Goal: Task Accomplishment & Management: Complete application form

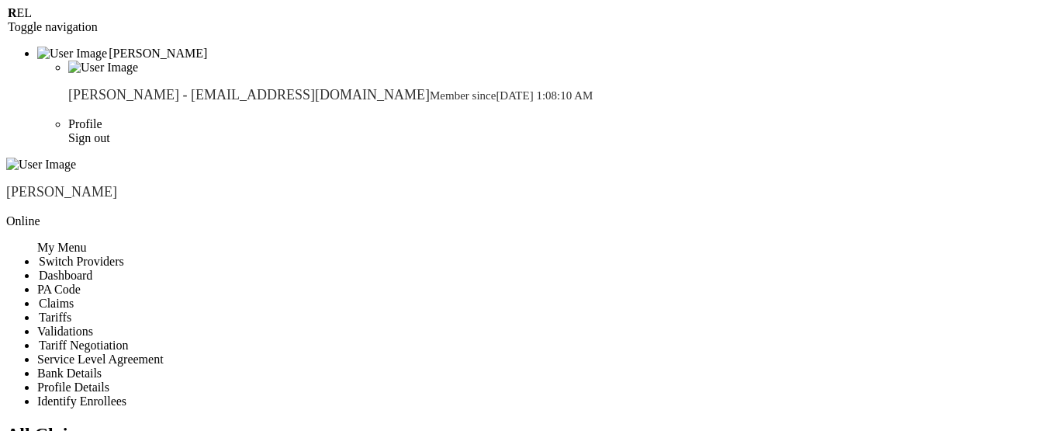
drag, startPoint x: 293, startPoint y: 264, endPoint x: 385, endPoint y: 230, distance: 97.7
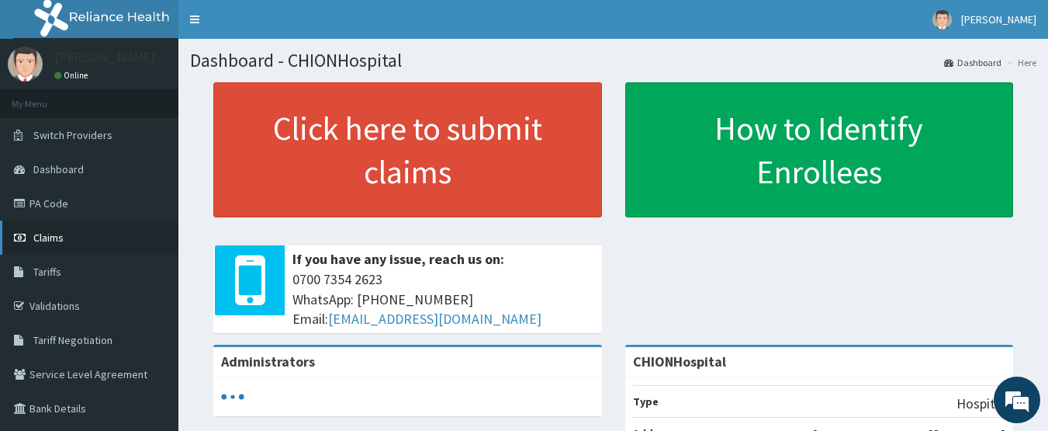
drag, startPoint x: 0, startPoint y: 0, endPoint x: 72, endPoint y: 233, distance: 243.6
click at [56, 233] on span "Claims" at bounding box center [48, 237] width 30 height 14
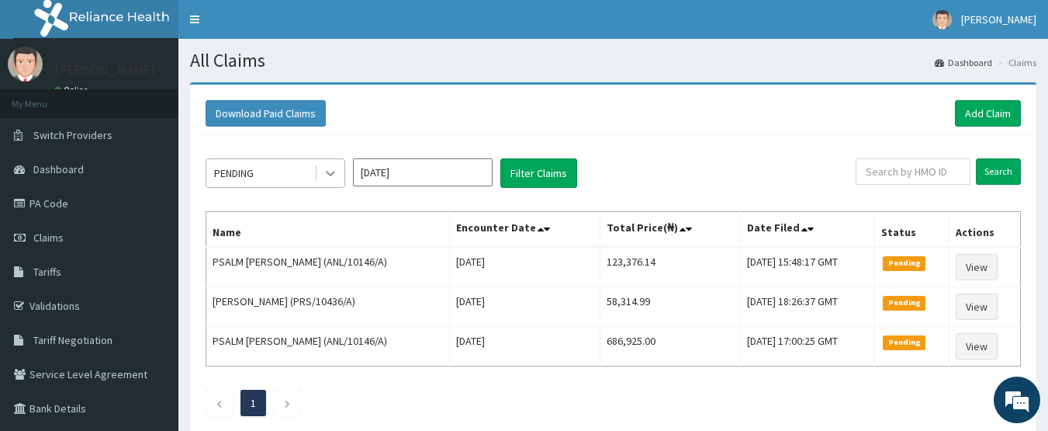
click at [331, 171] on icon at bounding box center [331, 173] width 16 height 16
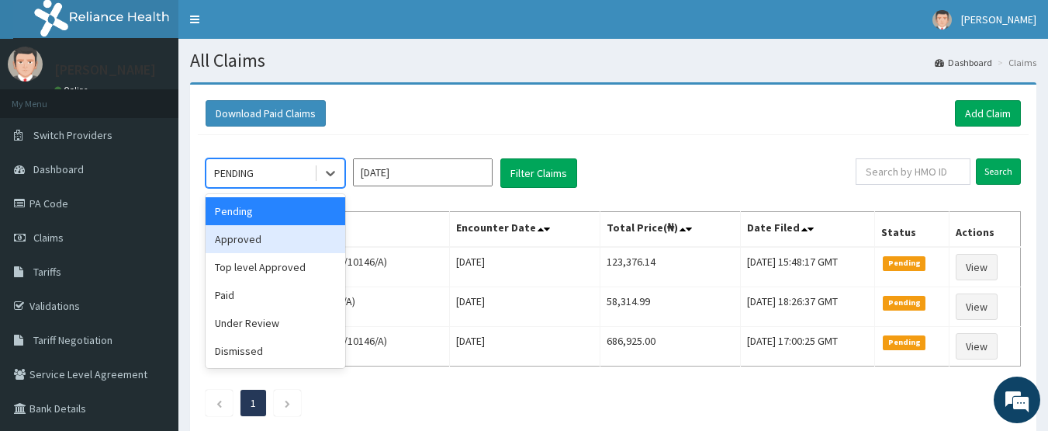
click at [289, 236] on div "Approved" at bounding box center [276, 239] width 140 height 28
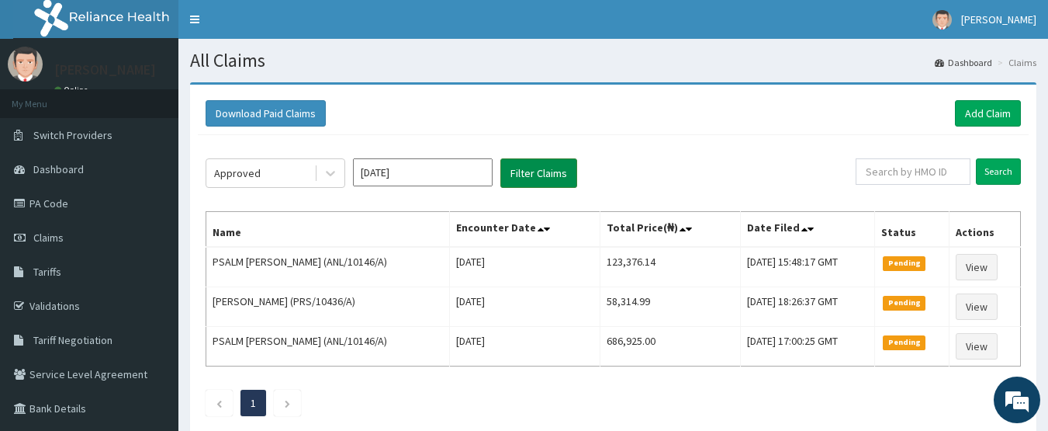
click at [538, 172] on button "Filter Claims" at bounding box center [538, 172] width 77 height 29
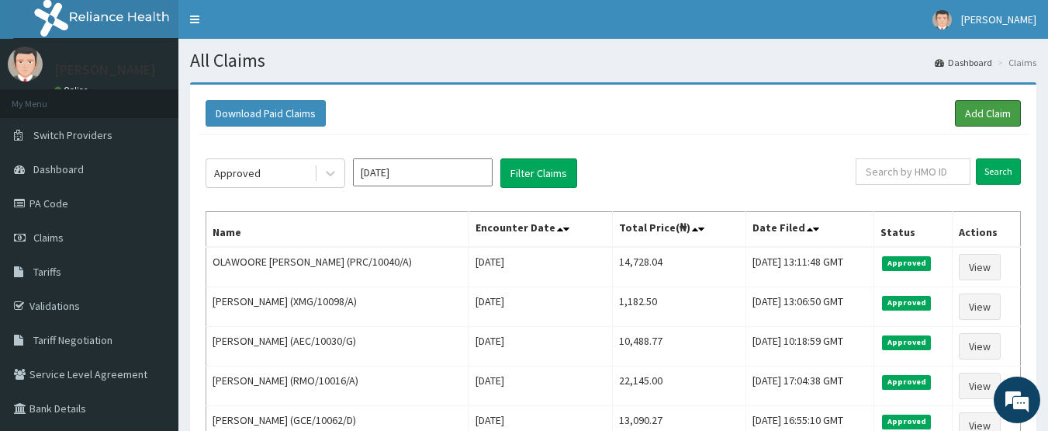
click at [970, 112] on link "Add Claim" at bounding box center [988, 113] width 66 height 26
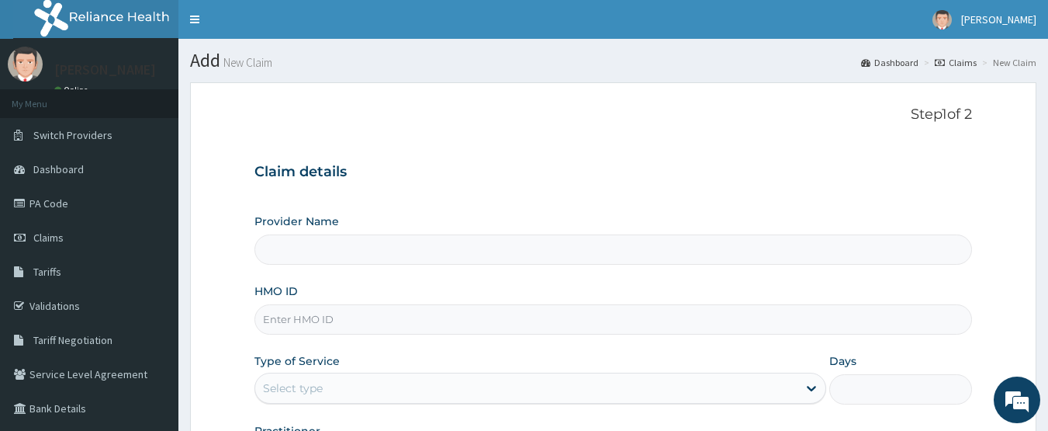
type input "CHIONHospital"
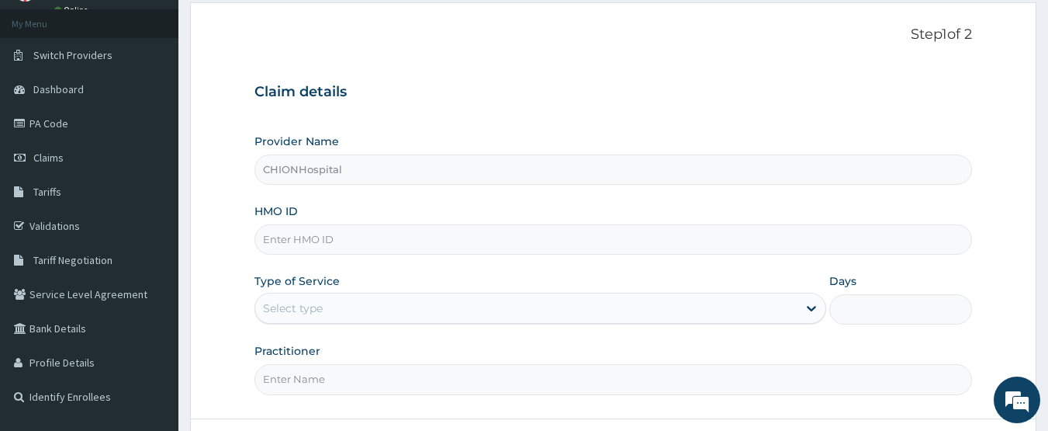
scroll to position [155, 0]
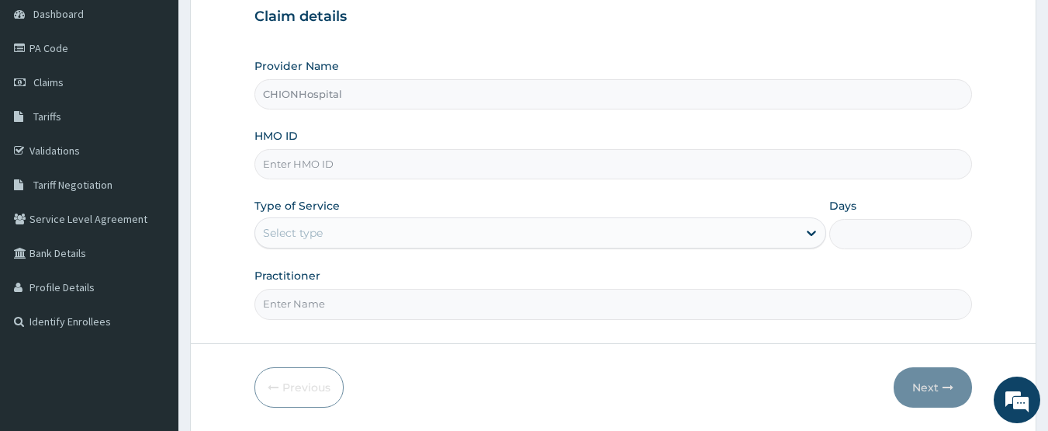
click at [298, 162] on input "HMO ID" at bounding box center [613, 164] width 718 height 30
paste input "TZA/10050/A"
type input "TZA/10050/A"
click at [323, 231] on div "Select type" at bounding box center [526, 232] width 542 height 25
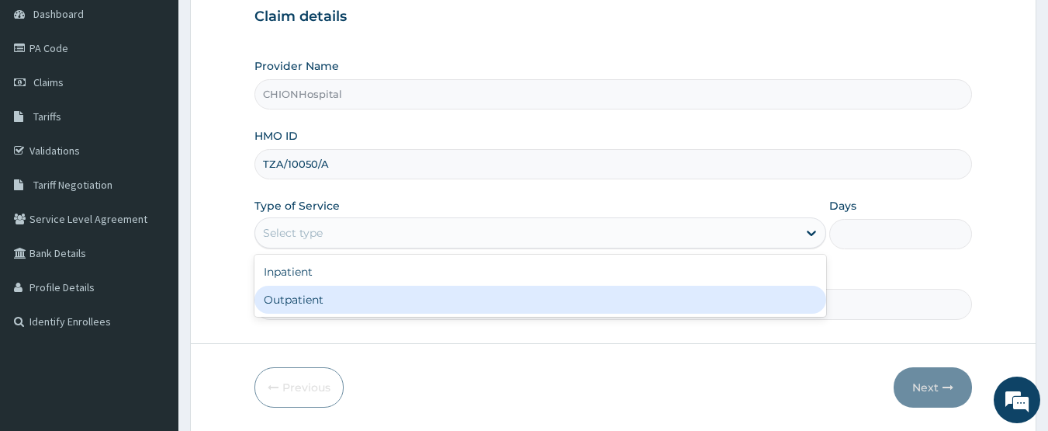
click at [317, 291] on div "Outpatient" at bounding box center [540, 299] width 572 height 28
type input "1"
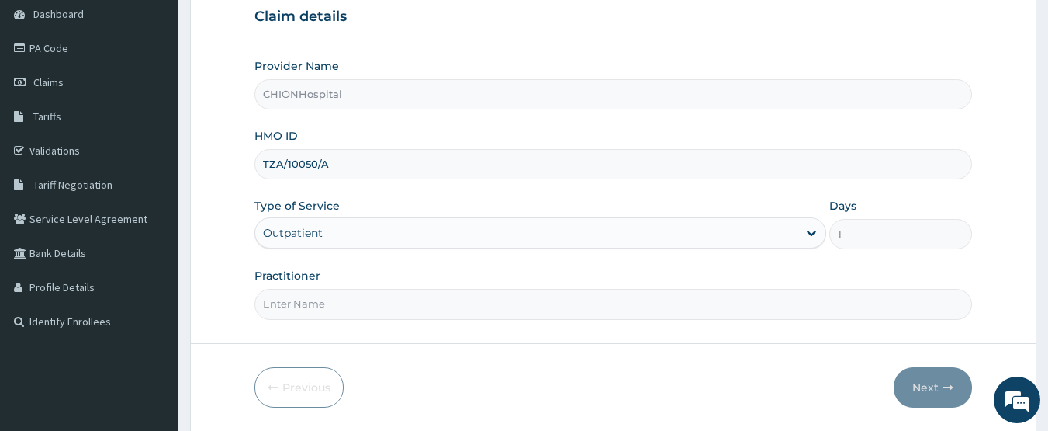
click at [380, 307] on input "Practitioner" at bounding box center [613, 304] width 718 height 30
type input "DR EZE JONAH"
click at [922, 379] on button "Next" at bounding box center [933, 387] width 78 height 40
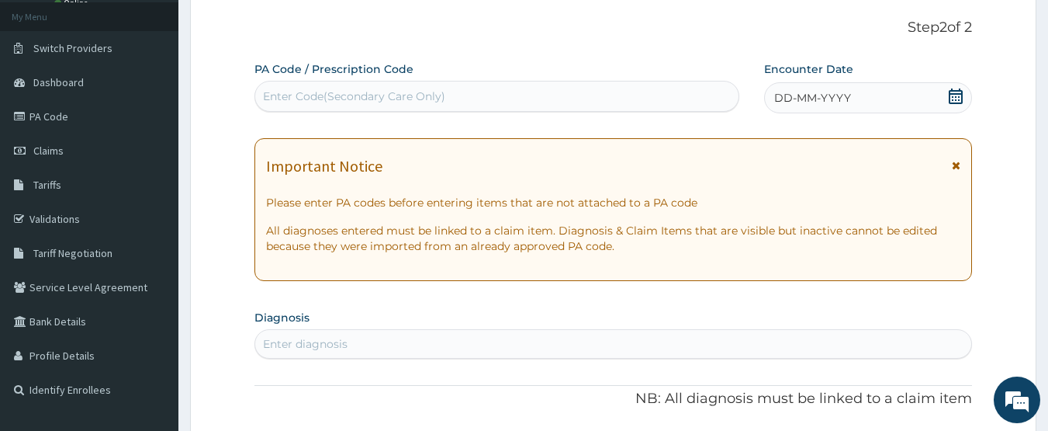
scroll to position [78, 0]
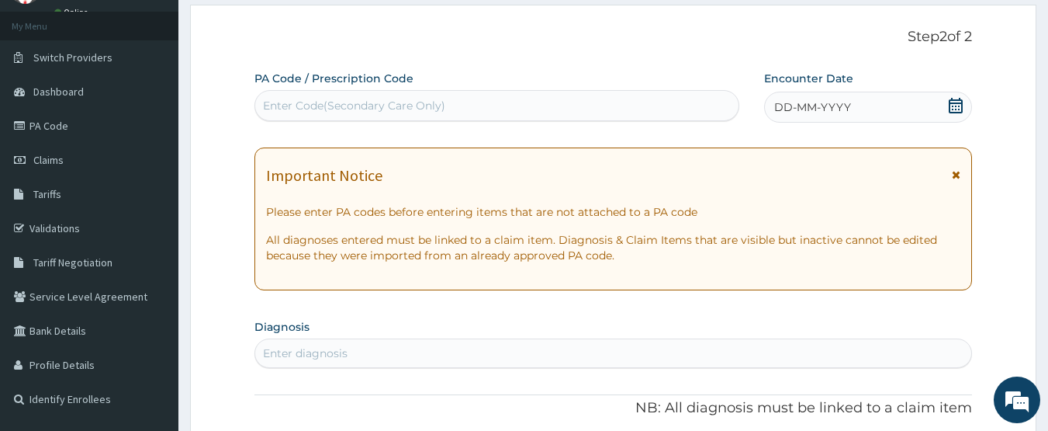
click at [956, 102] on icon at bounding box center [956, 106] width 16 height 16
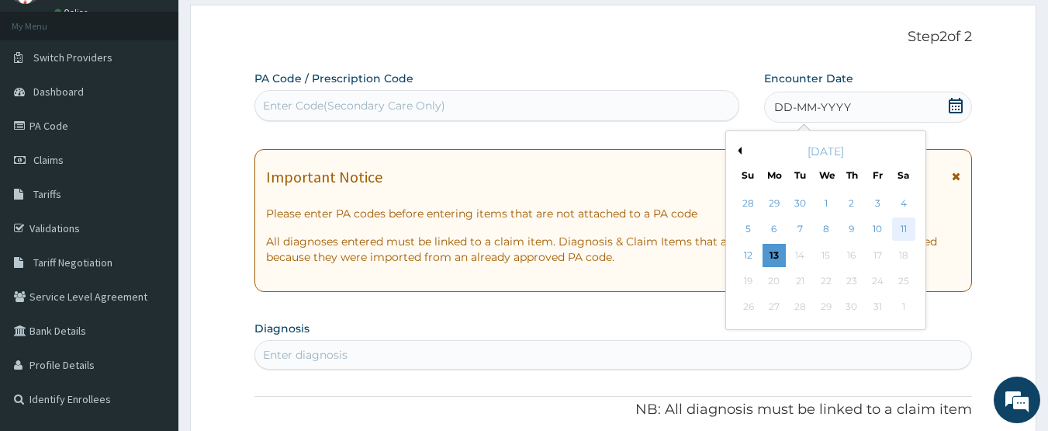
click at [909, 229] on div "11" at bounding box center [903, 229] width 23 height 23
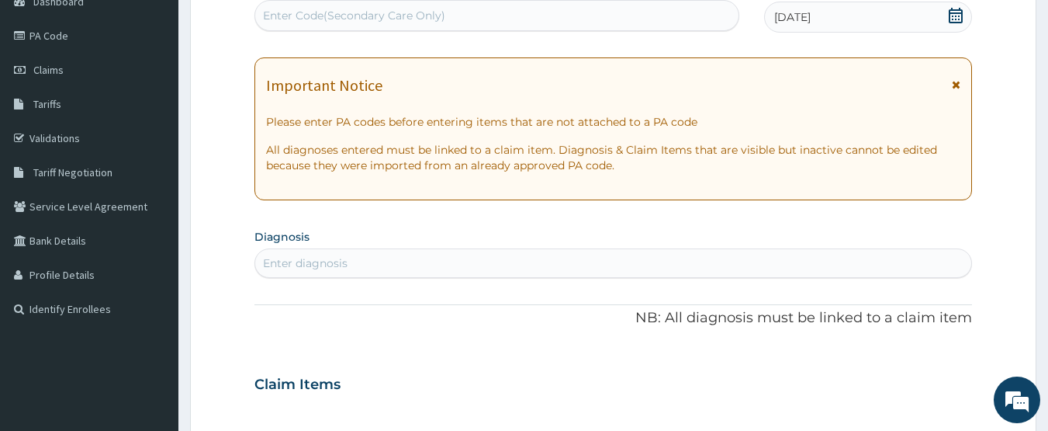
scroll to position [233, 0]
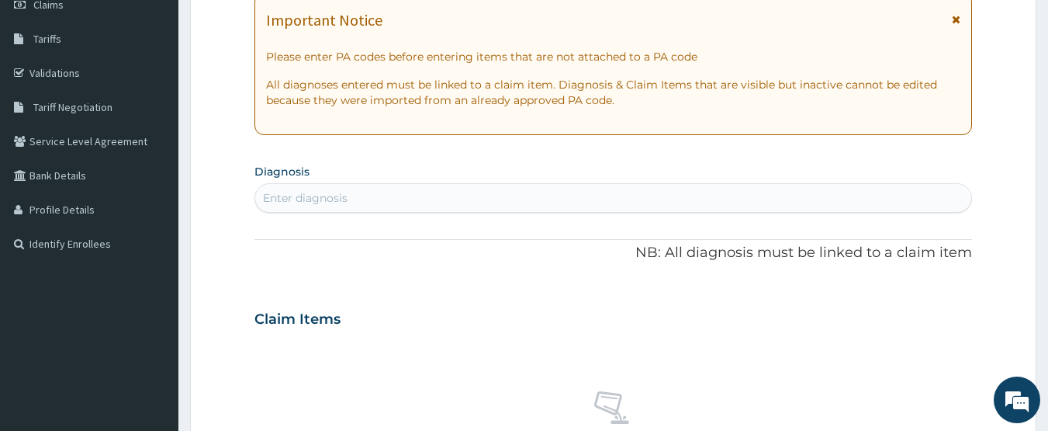
click at [309, 196] on div "Enter diagnosis" at bounding box center [305, 198] width 85 height 16
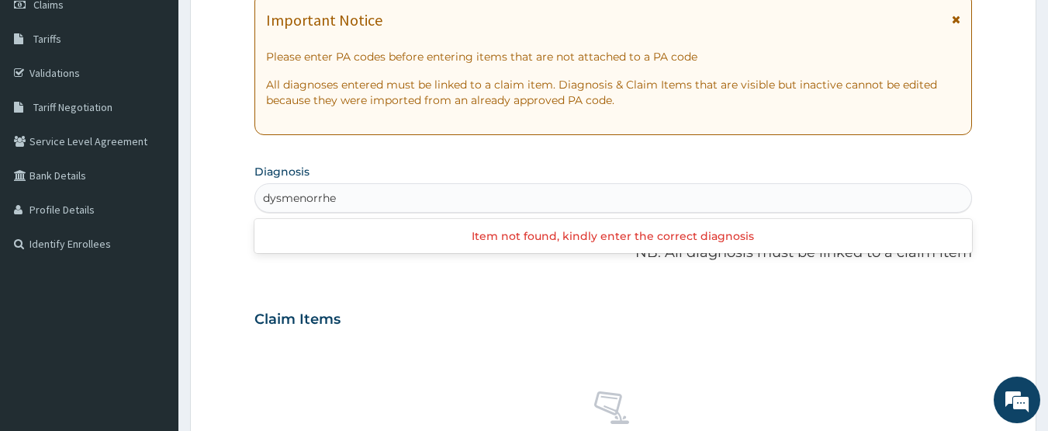
type input "dysmenorrhea"
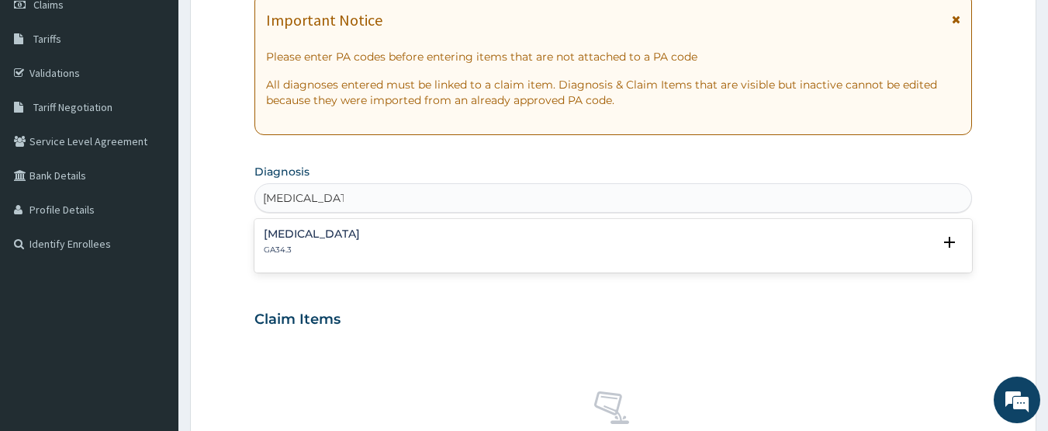
click at [327, 236] on h4 "Dysmenorrhoea" at bounding box center [312, 234] width 96 height 12
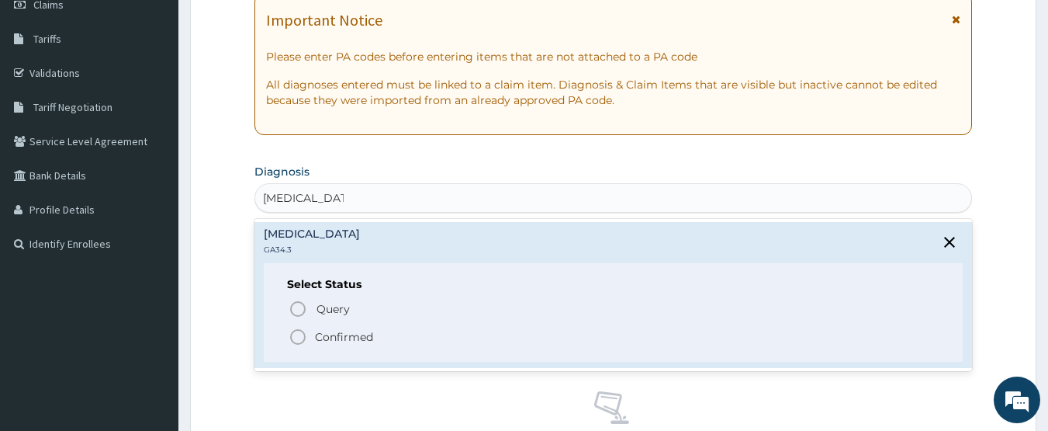
click at [299, 333] on icon "status option filled" at bounding box center [298, 336] width 19 height 19
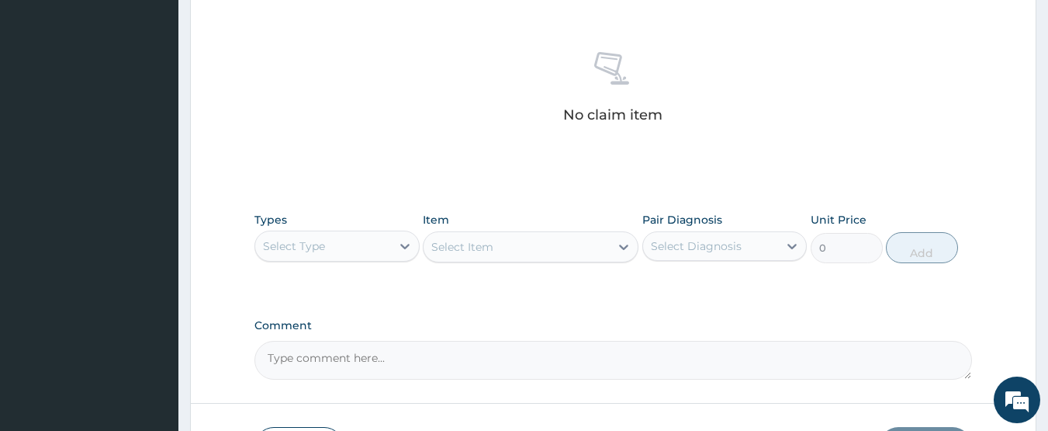
scroll to position [621, 0]
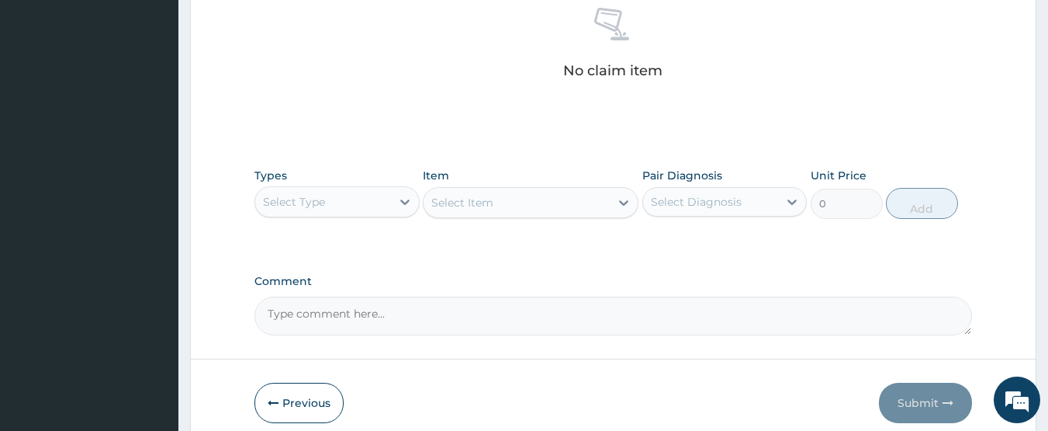
click at [292, 201] on div "Select Type" at bounding box center [294, 202] width 62 height 16
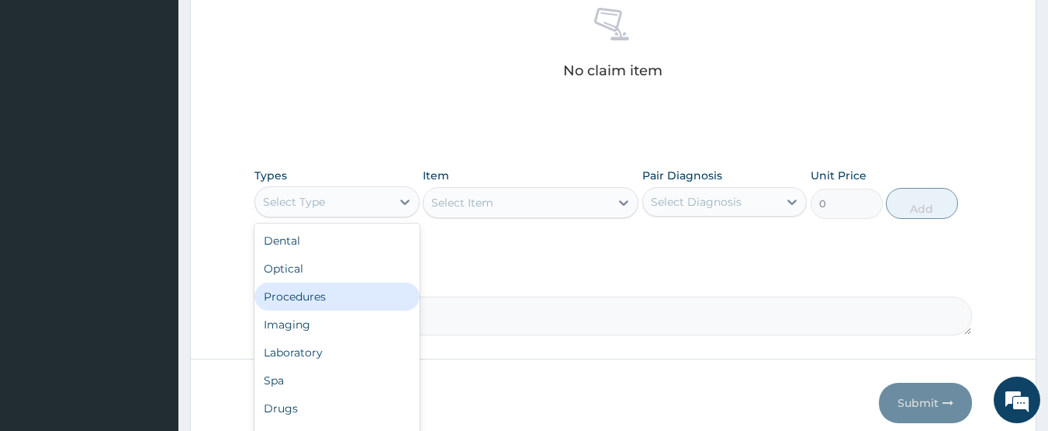
drag, startPoint x: 306, startPoint y: 299, endPoint x: 459, endPoint y: 229, distance: 168.0
click at [307, 299] on div "Procedures" at bounding box center [336, 296] width 165 height 28
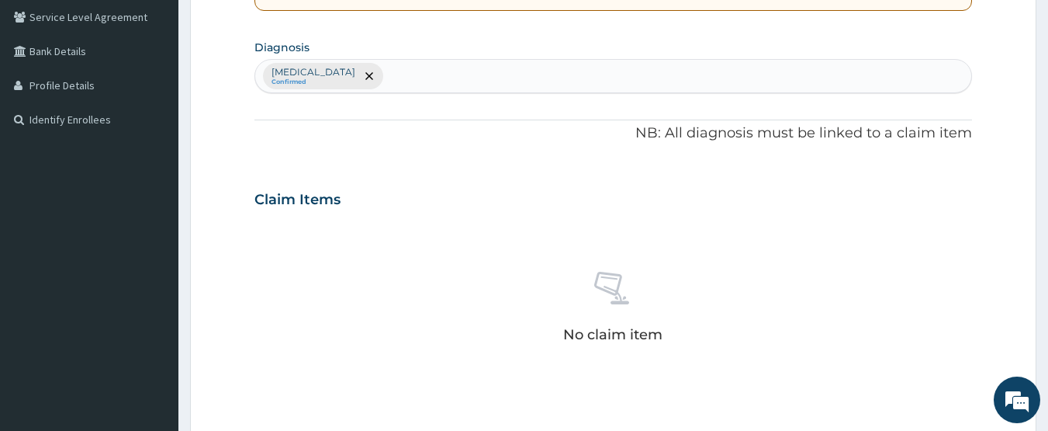
scroll to position [310, 0]
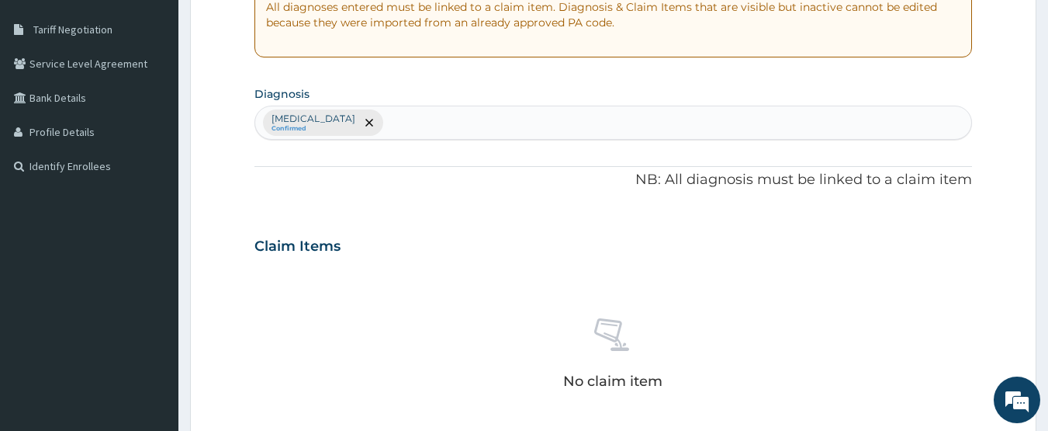
click at [468, 123] on div "Dysmenorrhoea Confirmed" at bounding box center [613, 122] width 717 height 33
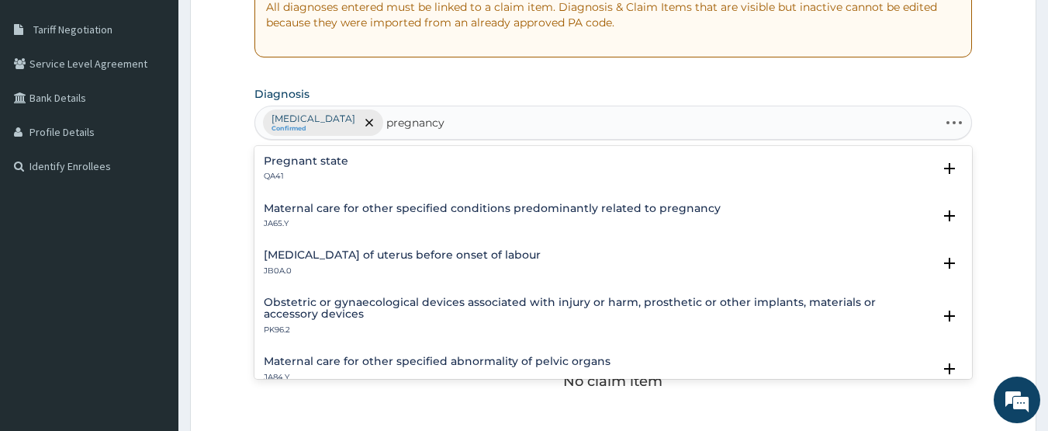
type input "pregnancy"
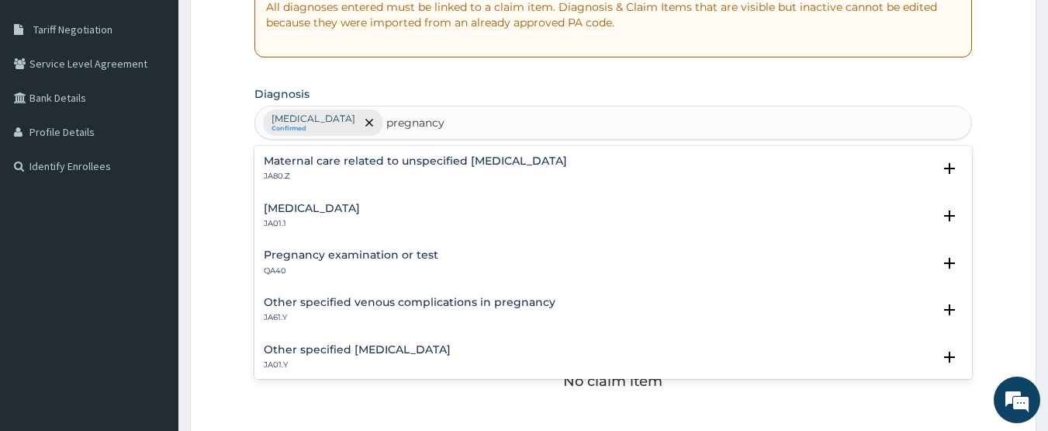
click at [361, 265] on p "QA40" at bounding box center [351, 270] width 175 height 11
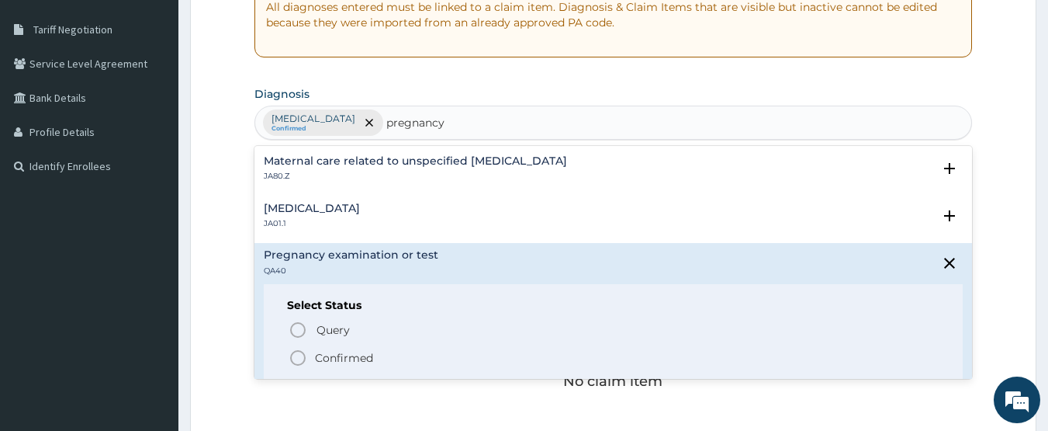
click at [302, 351] on icon "status option filled" at bounding box center [298, 357] width 19 height 19
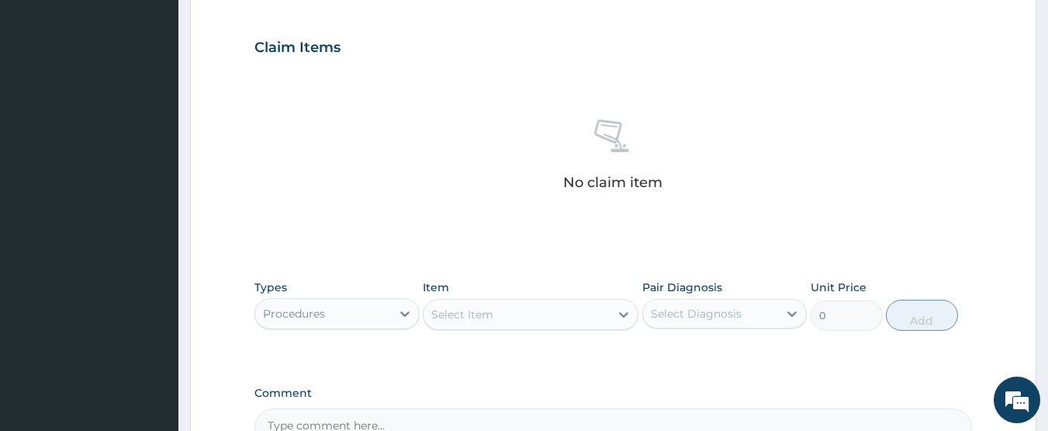
scroll to position [543, 0]
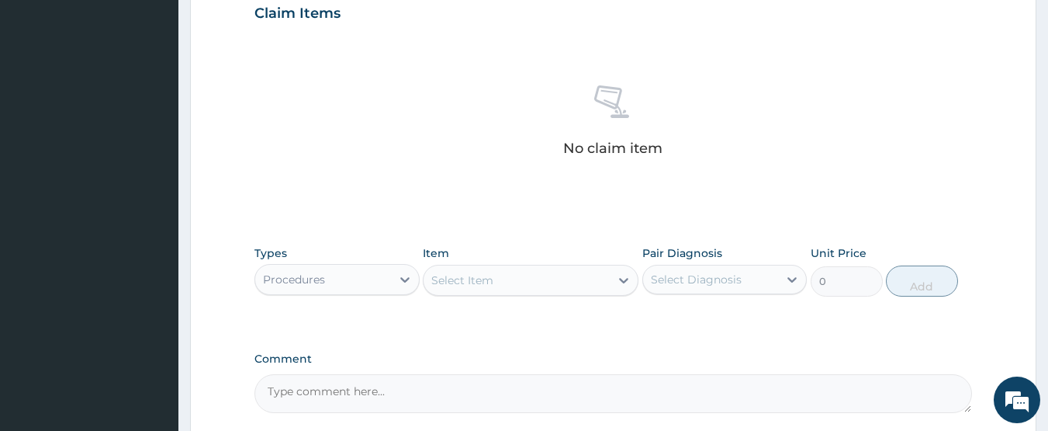
click at [527, 280] on div "Select Item" at bounding box center [517, 280] width 186 height 25
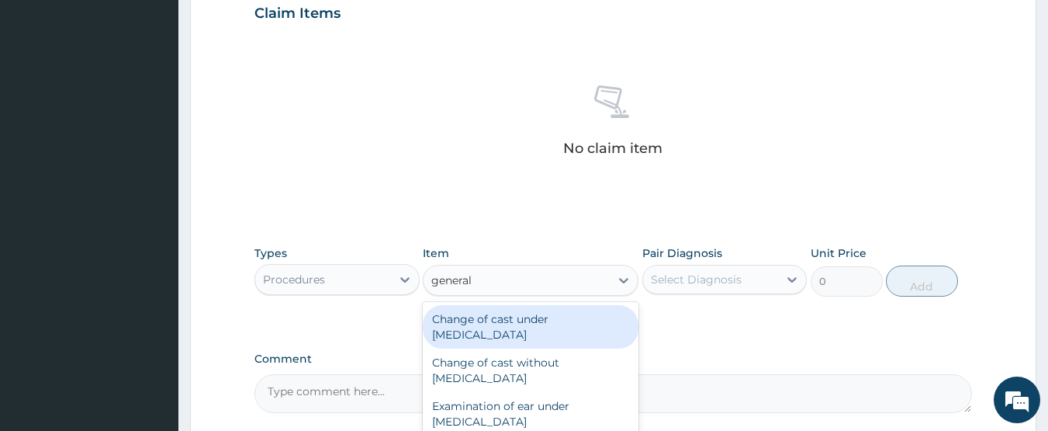
type input "general p"
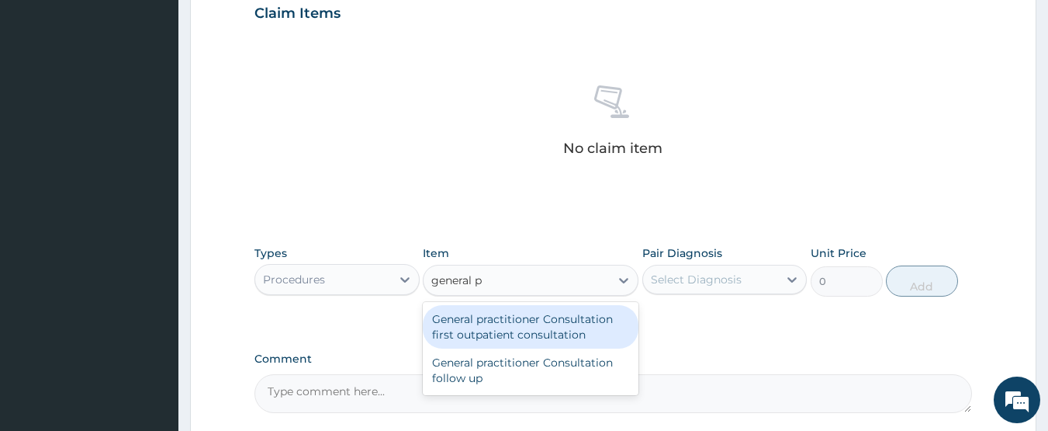
click at [590, 326] on div "General practitioner Consultation first outpatient consultation" at bounding box center [531, 326] width 216 height 43
type input "3547.5"
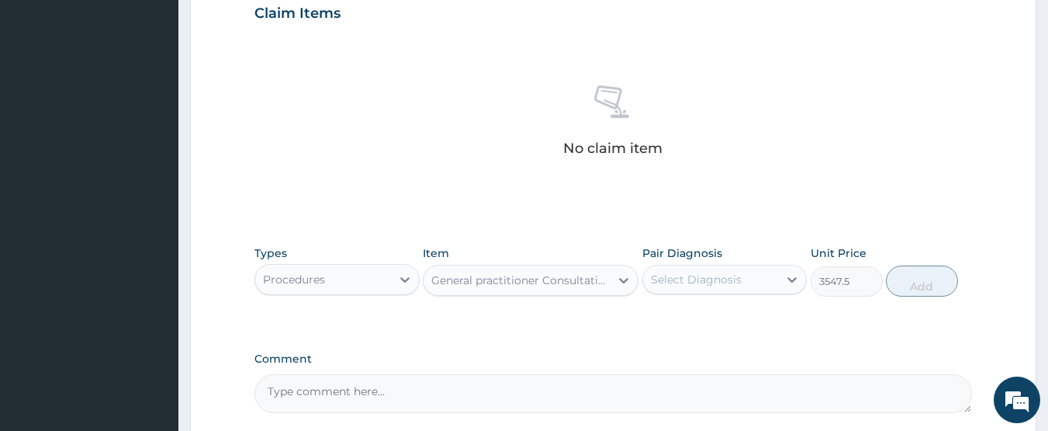
drag, startPoint x: 707, startPoint y: 277, endPoint x: 704, endPoint y: 285, distance: 8.8
click at [707, 278] on div "Select Diagnosis" at bounding box center [696, 280] width 91 height 16
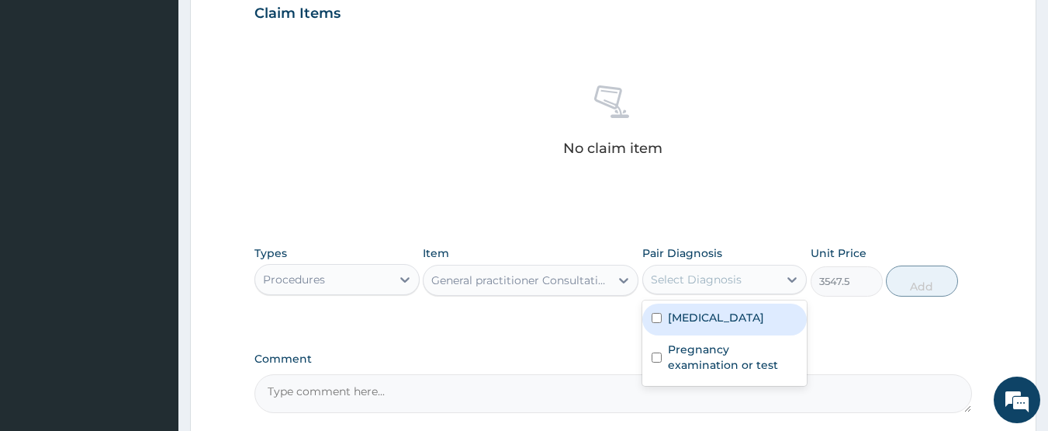
drag, startPoint x: 701, startPoint y: 323, endPoint x: 701, endPoint y: 349, distance: 26.4
click at [701, 337] on div "Dysmenorrhoea Pregnancy examination or test" at bounding box center [724, 342] width 165 height 85
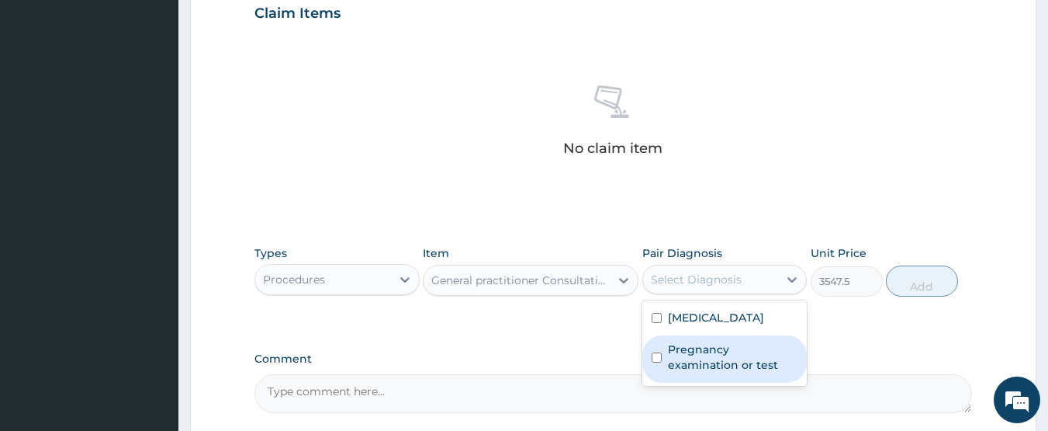
click at [701, 349] on label "Pregnancy examination or test" at bounding box center [733, 356] width 130 height 31
checkbox input "true"
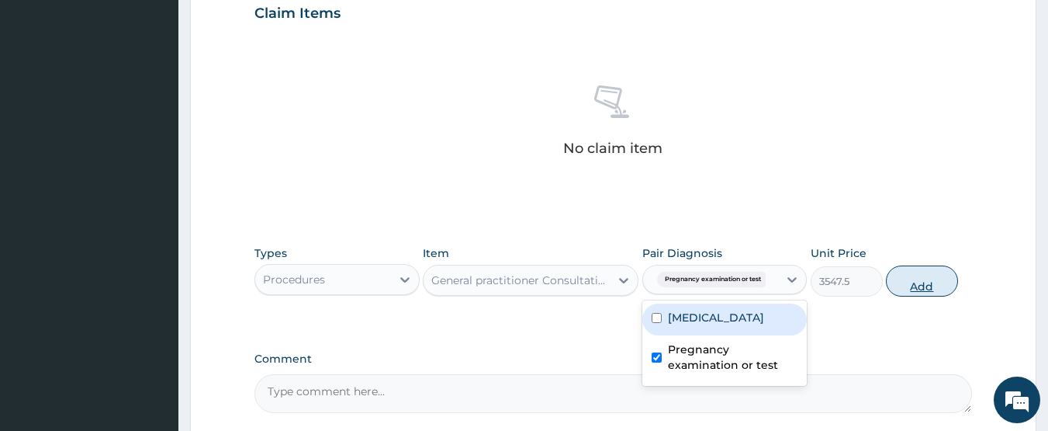
click at [925, 269] on button "Add" at bounding box center [922, 280] width 72 height 31
type input "0"
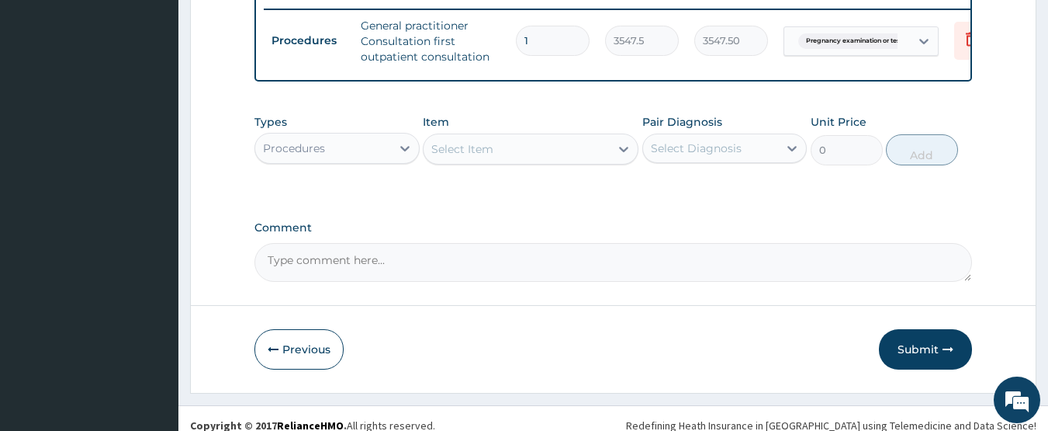
scroll to position [635, 0]
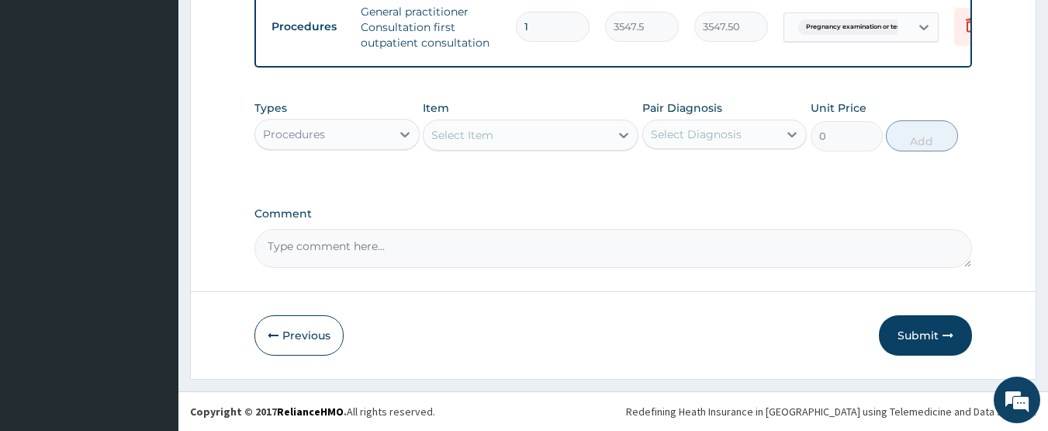
drag, startPoint x: 285, startPoint y: 140, endPoint x: 277, endPoint y: 146, distance: 10.6
click at [282, 140] on div "Procedures" at bounding box center [294, 134] width 62 height 16
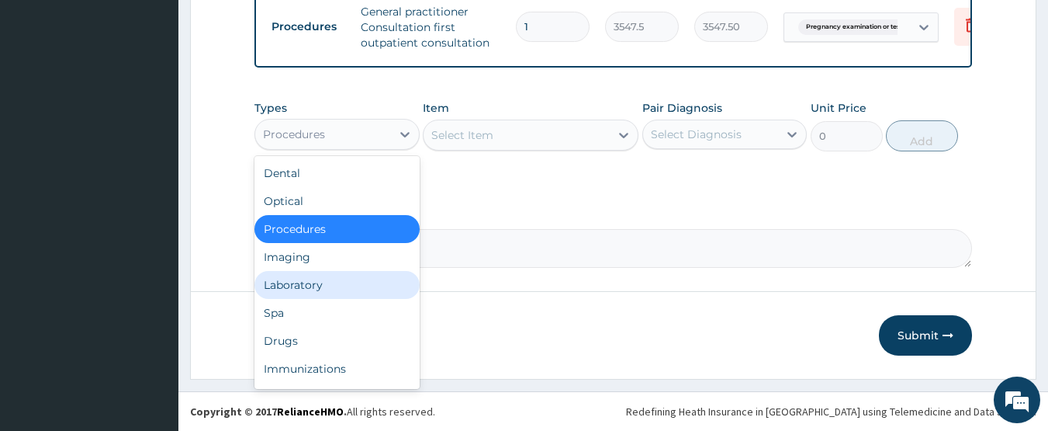
click at [310, 285] on div "Laboratory" at bounding box center [336, 285] width 165 height 28
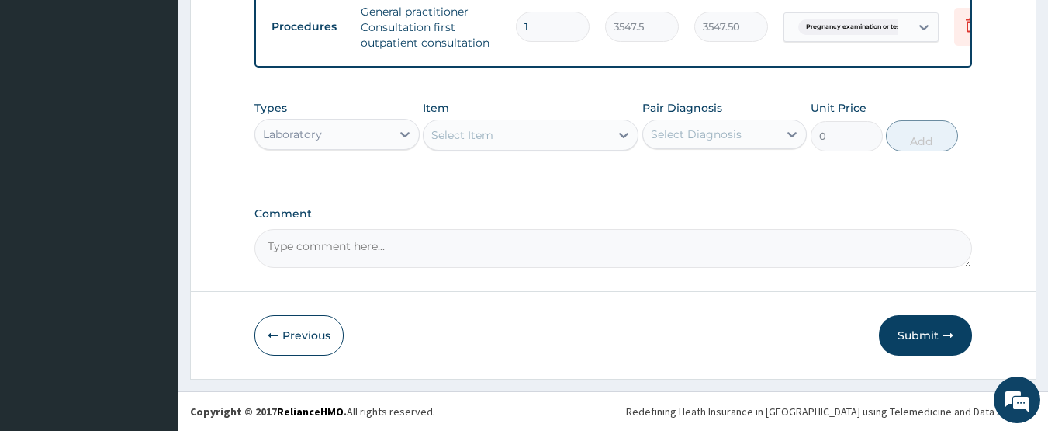
click at [561, 135] on div "Select Item" at bounding box center [517, 135] width 186 height 25
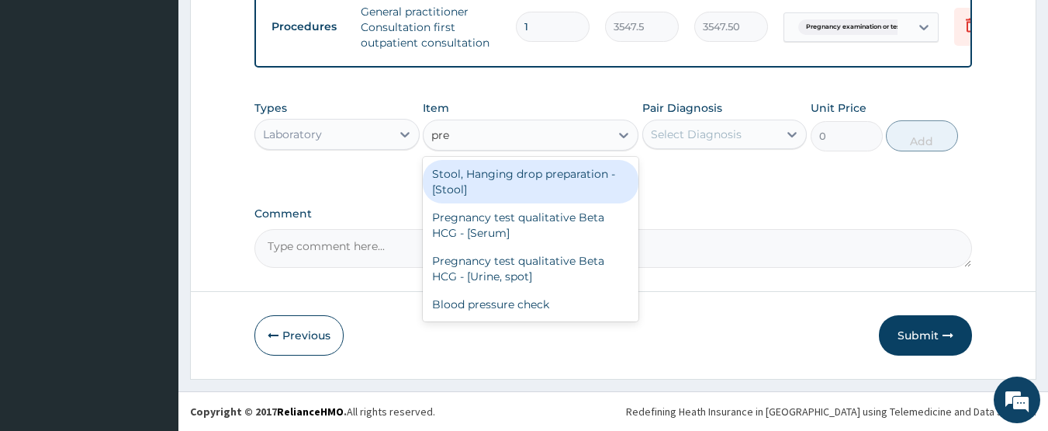
type input "preg"
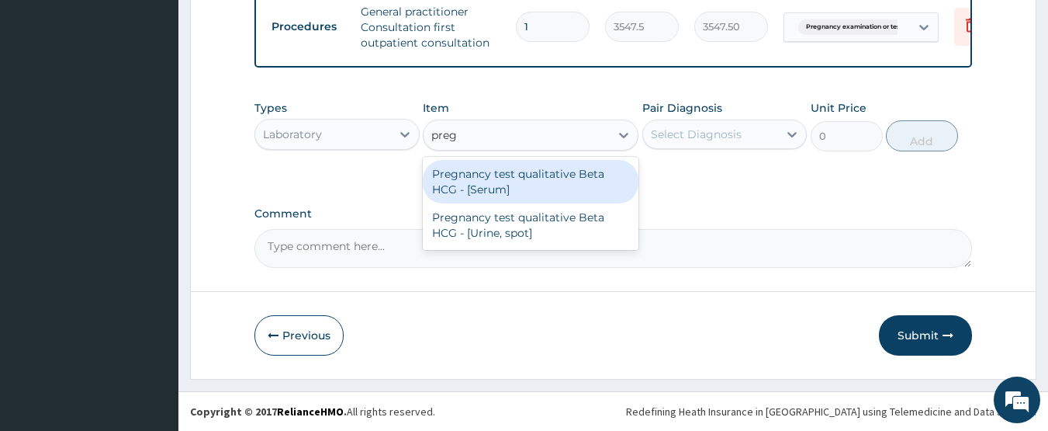
click at [590, 170] on div "Pregnancy test qualitative Beta HCG - [Serum]" at bounding box center [531, 181] width 216 height 43
type input "1290"
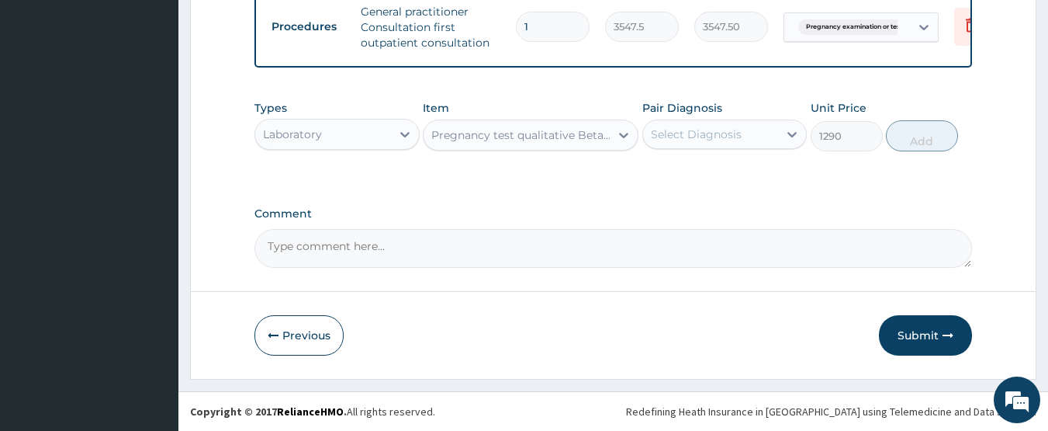
click at [693, 133] on div "Select Diagnosis" at bounding box center [696, 134] width 91 height 16
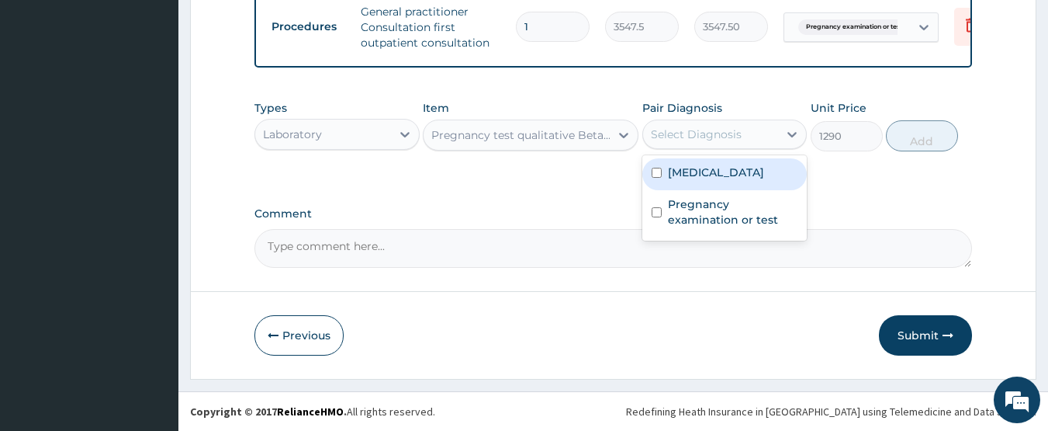
click at [704, 171] on label "Dysmenorrhoea" at bounding box center [716, 172] width 96 height 16
checkbox input "true"
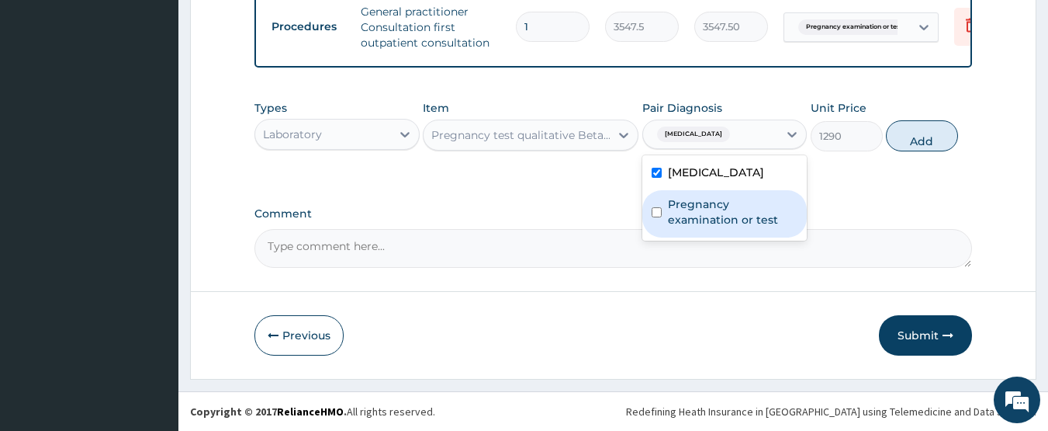
click at [709, 196] on label "Pregnancy examination or test" at bounding box center [733, 211] width 130 height 31
checkbox input "true"
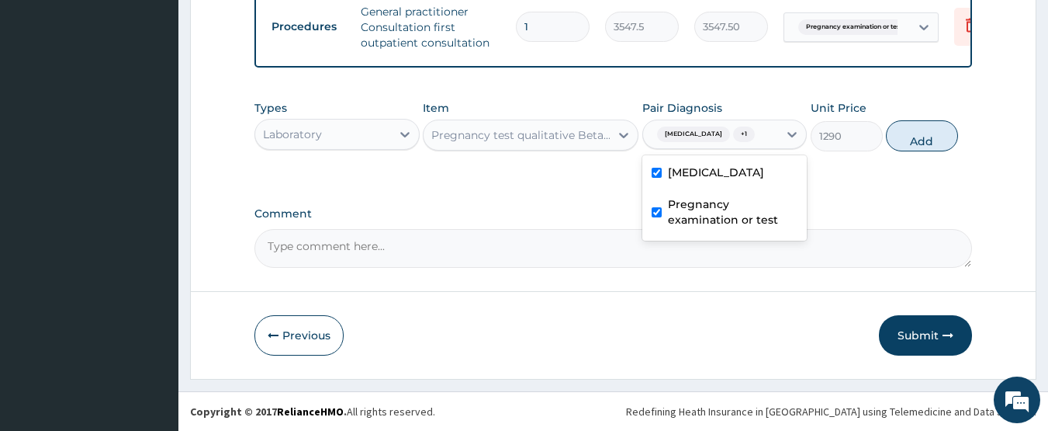
click at [717, 166] on label "Dysmenorrhoea" at bounding box center [716, 172] width 96 height 16
checkbox input "false"
click at [928, 139] on button "Add" at bounding box center [922, 135] width 72 height 31
type input "0"
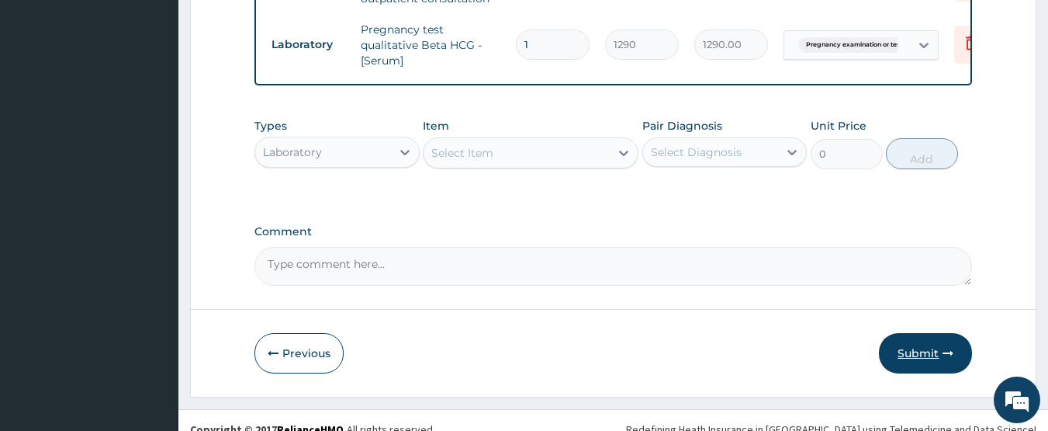
scroll to position [697, 0]
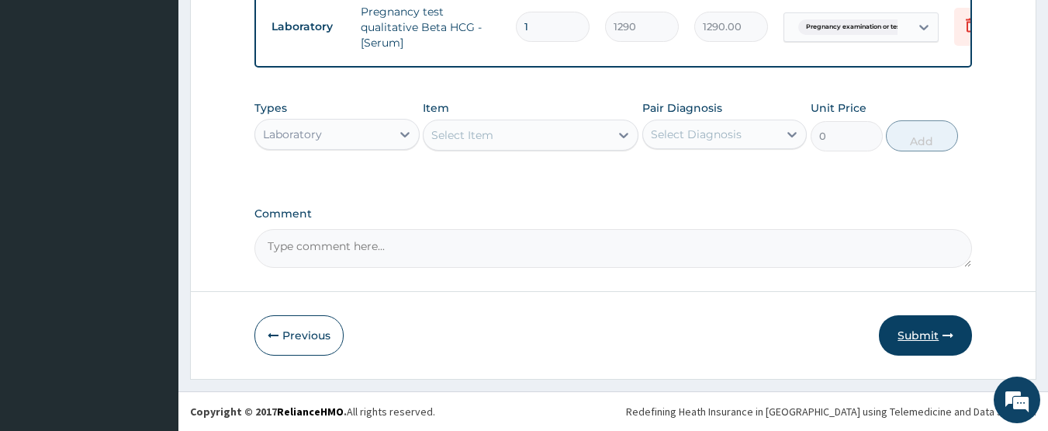
click at [939, 320] on button "Submit" at bounding box center [925, 335] width 93 height 40
click at [910, 340] on button "Submit" at bounding box center [925, 335] width 93 height 40
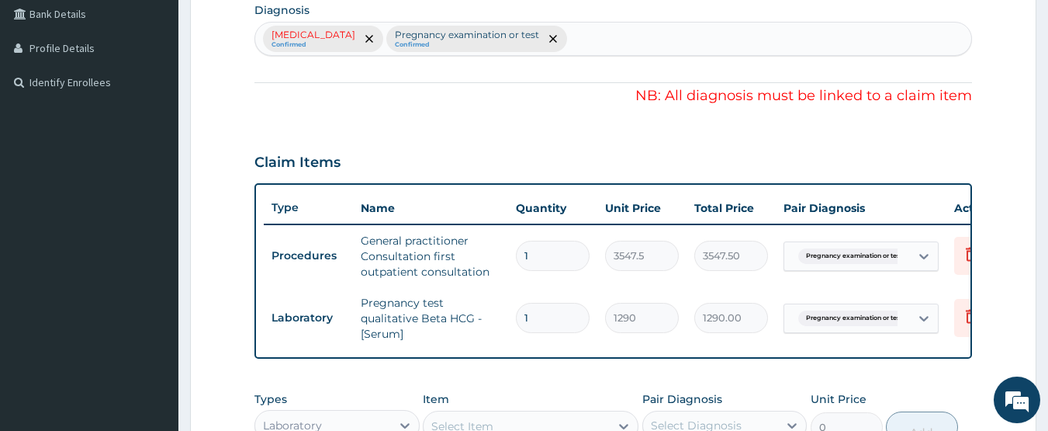
scroll to position [465, 0]
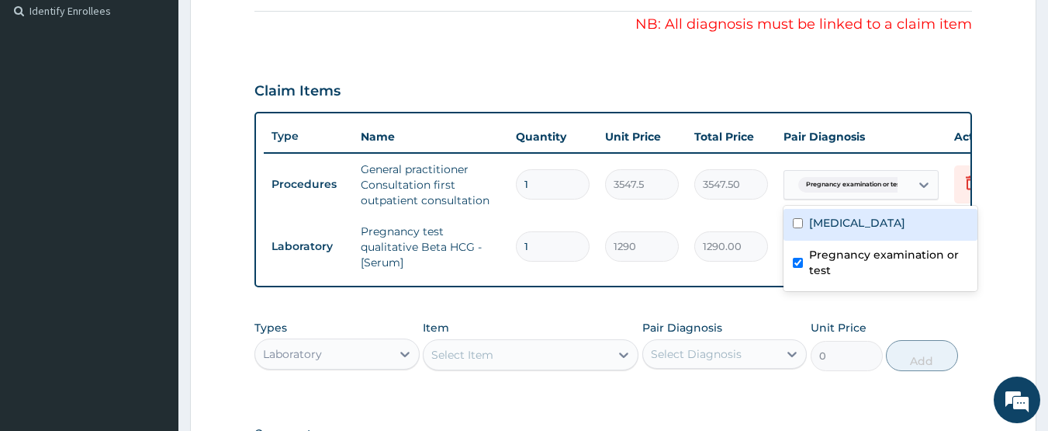
click at [860, 190] on span "Pregnancy examination or test" at bounding box center [854, 185] width 112 height 16
click at [822, 218] on label "Dysmenorrhoea" at bounding box center [857, 223] width 96 height 16
checkbox input "true"
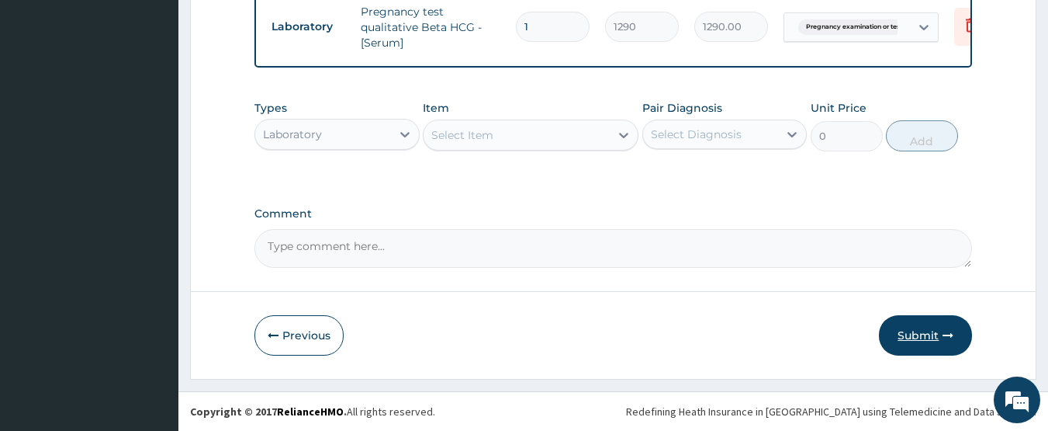
click at [911, 329] on button "Submit" at bounding box center [925, 335] width 93 height 40
